Goal: Information Seeking & Learning: Learn about a topic

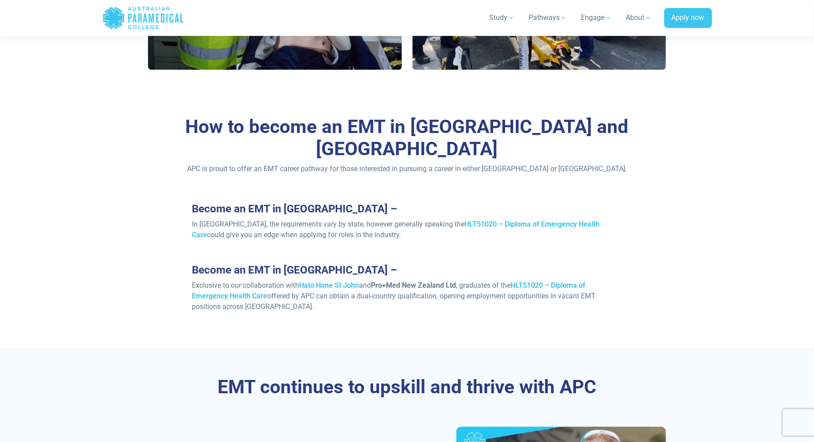
scroll to position [667, 0]
click at [145, 19] on icon ".logo-horizontal-c1{fill:#3CC5EE;} .logo-horizontal-c3{fill:#3CC5EE;} .logo-hor…" at bounding box center [143, 18] width 82 height 29
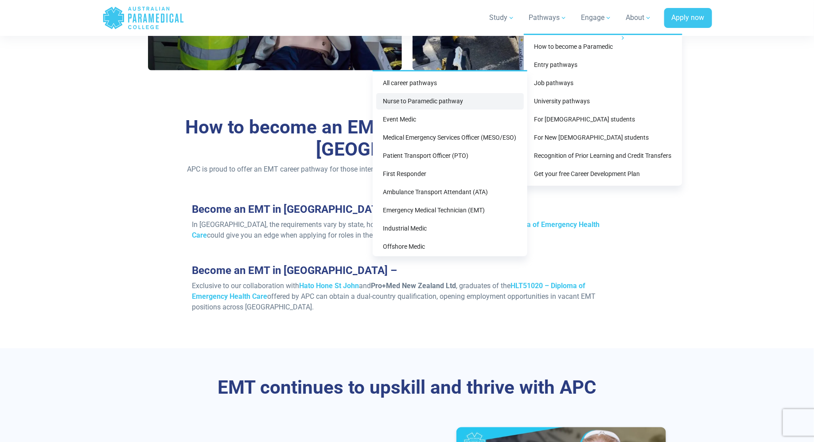
click at [493, 101] on link "Nurse to Paramedic pathway" at bounding box center [450, 101] width 148 height 16
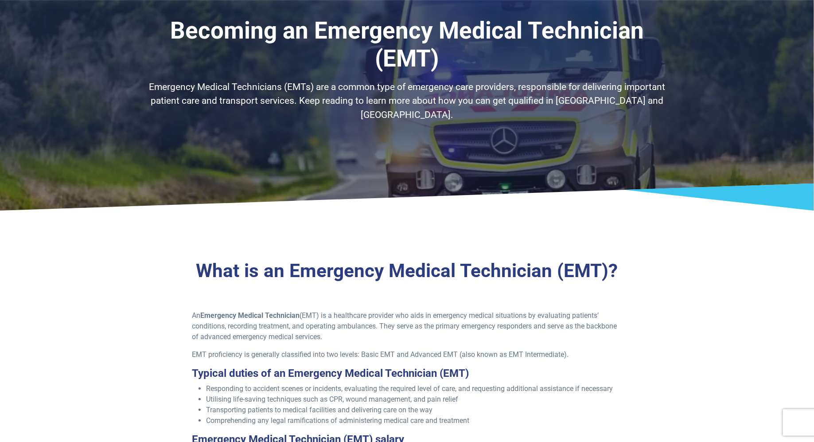
scroll to position [0, 0]
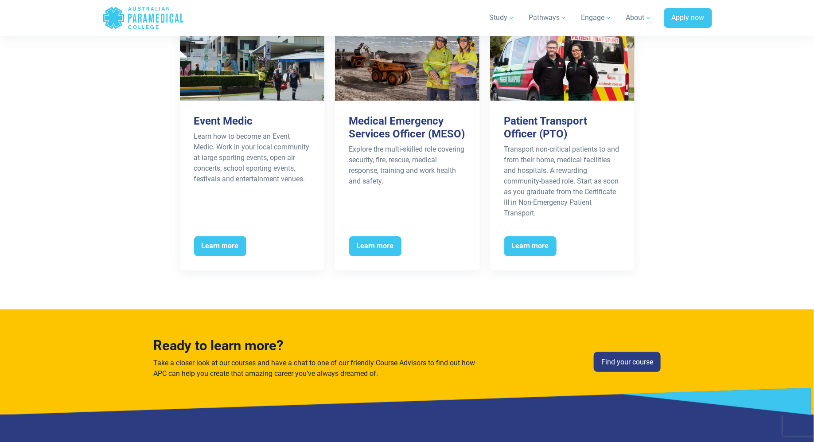
scroll to position [1634, 0]
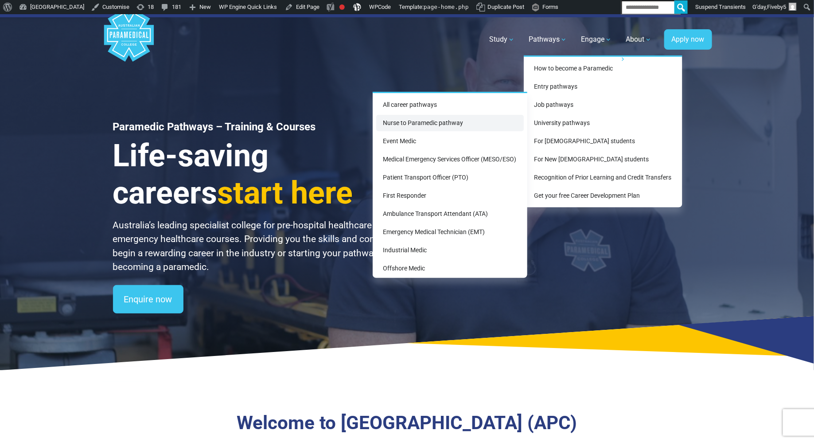
click at [473, 123] on link "Nurse to Paramedic pathway" at bounding box center [450, 123] width 148 height 16
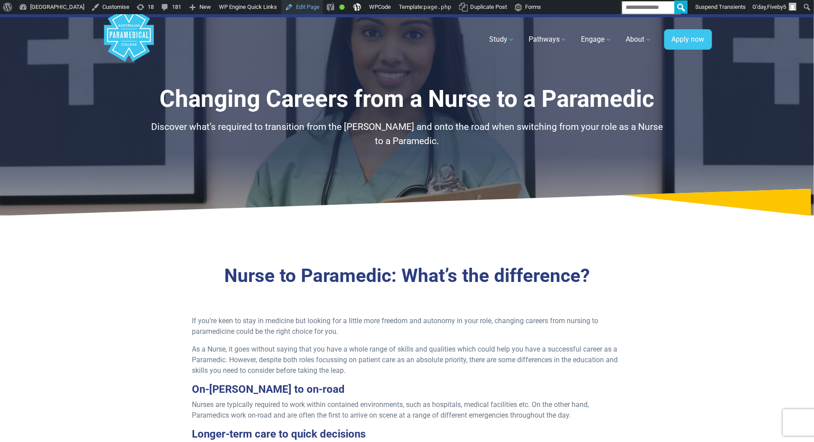
click at [323, 8] on link "Edit Page" at bounding box center [302, 7] width 42 height 14
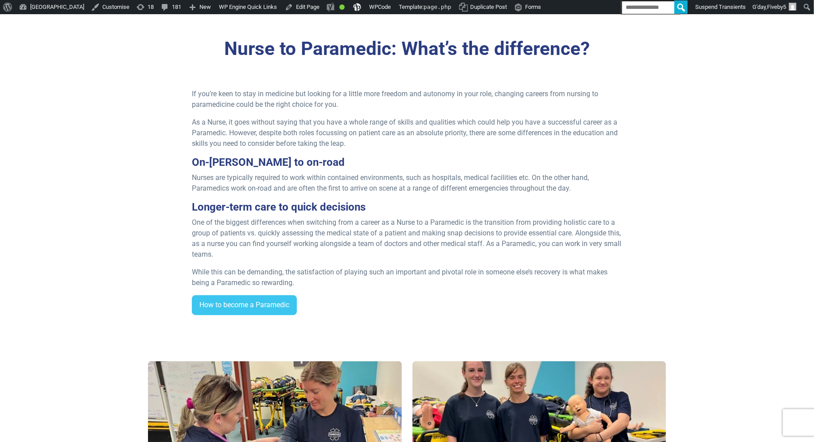
scroll to position [229, 0]
